Goal: Use online tool/utility

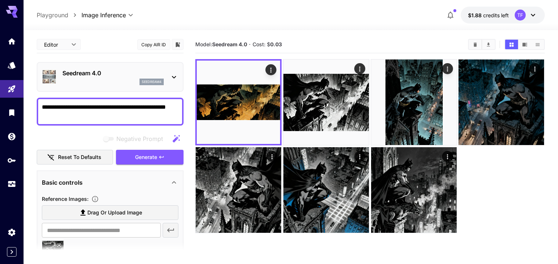
scroll to position [14, 0]
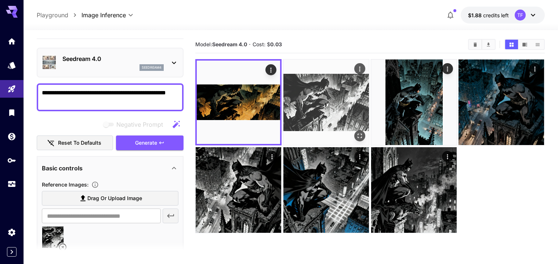
click at [323, 103] on img at bounding box center [327, 103] width 86 height 86
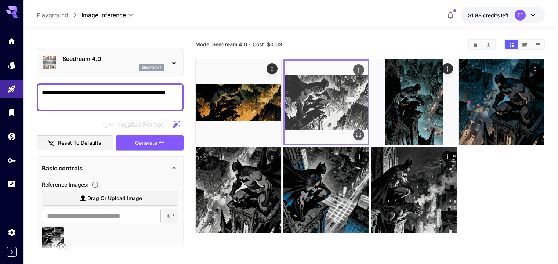
click at [358, 136] on icon "Open in fullscreen" at bounding box center [358, 134] width 7 height 7
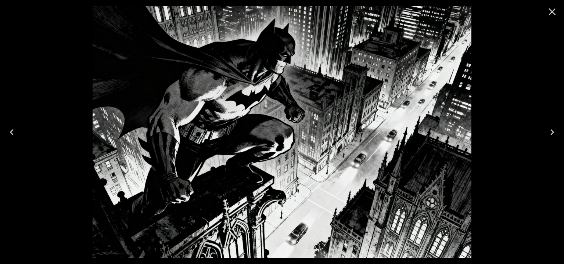
click at [553, 12] on icon "Close" at bounding box center [552, 11] width 7 height 7
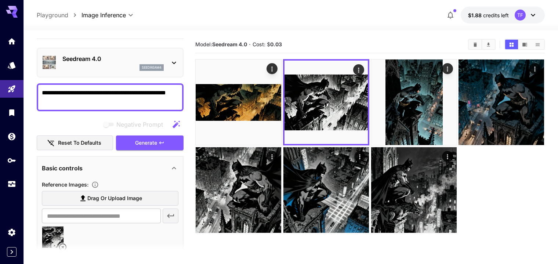
click at [258, 7] on div "**********" at bounding box center [291, 15] width 508 height 17
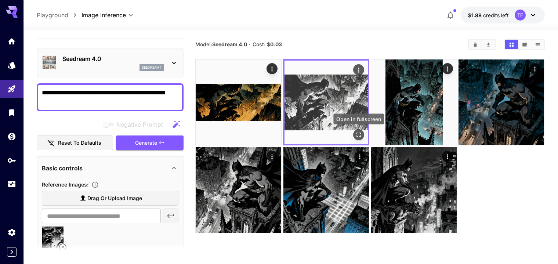
click at [359, 135] on icon "Open in fullscreen" at bounding box center [358, 134] width 7 height 7
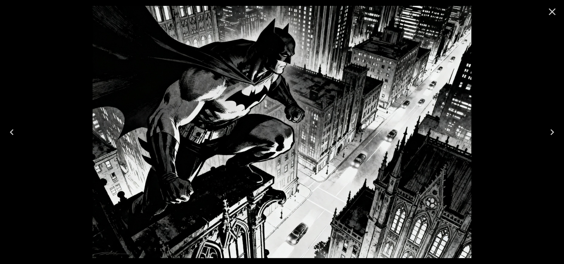
click at [552, 11] on icon "Close" at bounding box center [552, 11] width 7 height 7
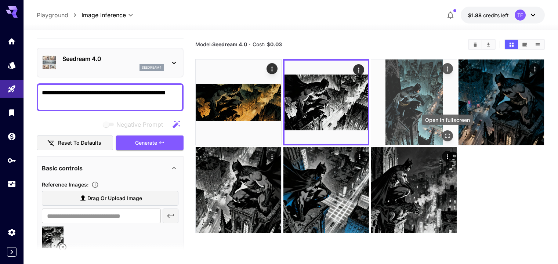
click at [449, 134] on icon "Open in fullscreen" at bounding box center [448, 136] width 4 height 4
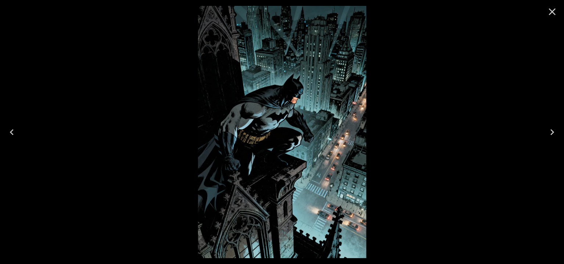
click at [551, 12] on icon "Close" at bounding box center [552, 11] width 7 height 7
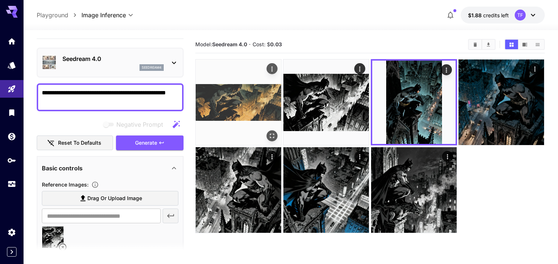
click at [241, 100] on img at bounding box center [239, 103] width 86 height 86
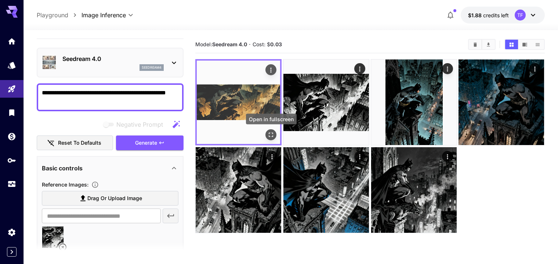
click at [273, 132] on icon "Open in fullscreen" at bounding box center [271, 134] width 7 height 7
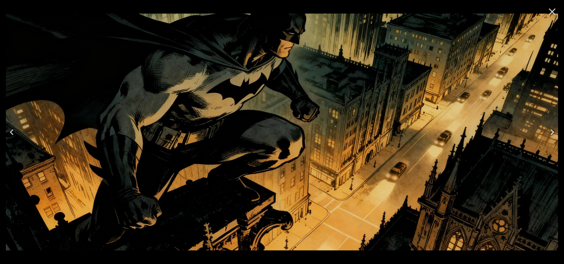
click at [550, 10] on icon "Close" at bounding box center [552, 11] width 7 height 7
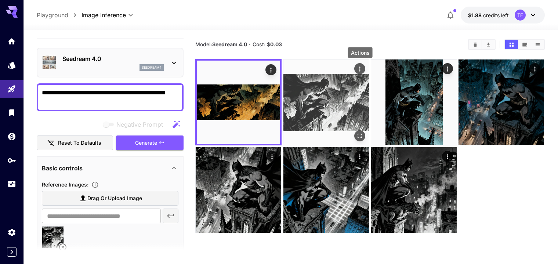
click at [360, 69] on icon "Actions" at bounding box center [360, 68] width 1 height 5
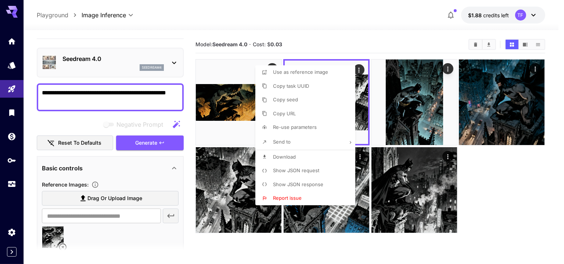
click at [504, 198] on div at bounding box center [282, 132] width 564 height 264
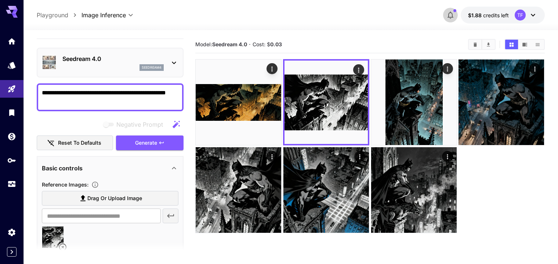
click at [450, 15] on icon "button" at bounding box center [450, 15] width 9 height 9
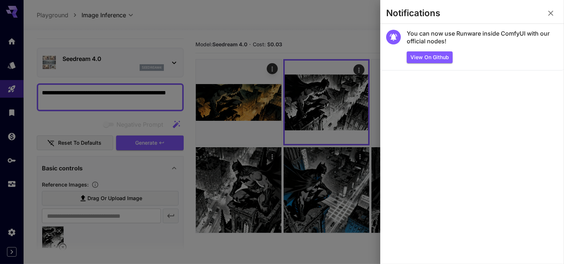
click at [324, 18] on div at bounding box center [282, 132] width 564 height 264
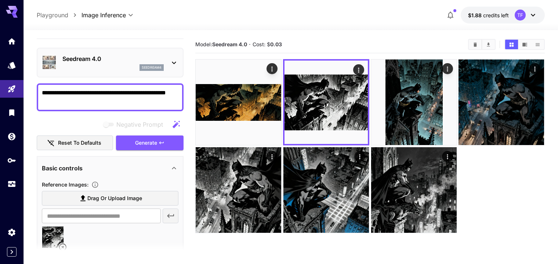
click at [450, 14] on icon "button" at bounding box center [450, 15] width 9 height 9
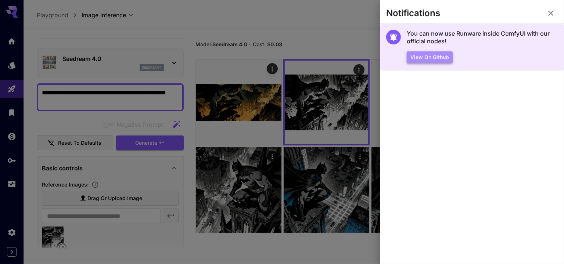
click at [435, 60] on button "View on Github" at bounding box center [430, 57] width 46 height 12
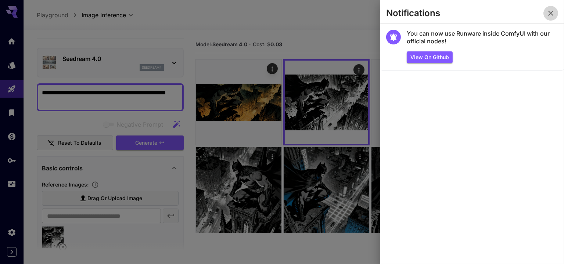
click at [550, 13] on icon "button" at bounding box center [550, 13] width 5 height 5
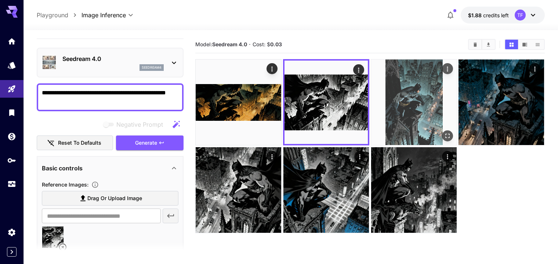
click at [423, 94] on img at bounding box center [414, 103] width 86 height 86
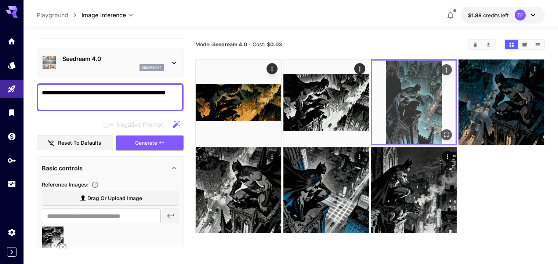
click at [445, 133] on icon "Open in fullscreen" at bounding box center [447, 135] width 4 height 4
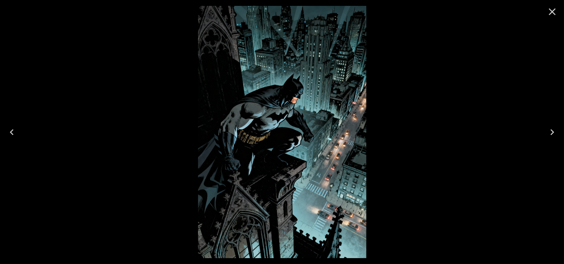
click at [549, 11] on icon "Close" at bounding box center [552, 12] width 12 height 12
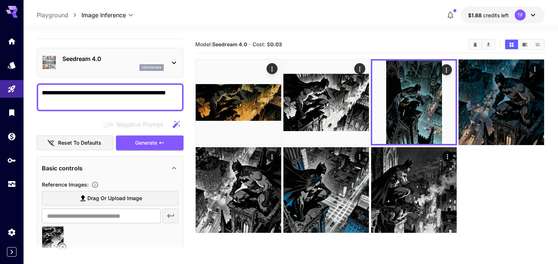
click at [361, 18] on div "**********" at bounding box center [291, 15] width 508 height 17
